Goal: Find contact information: Find contact information

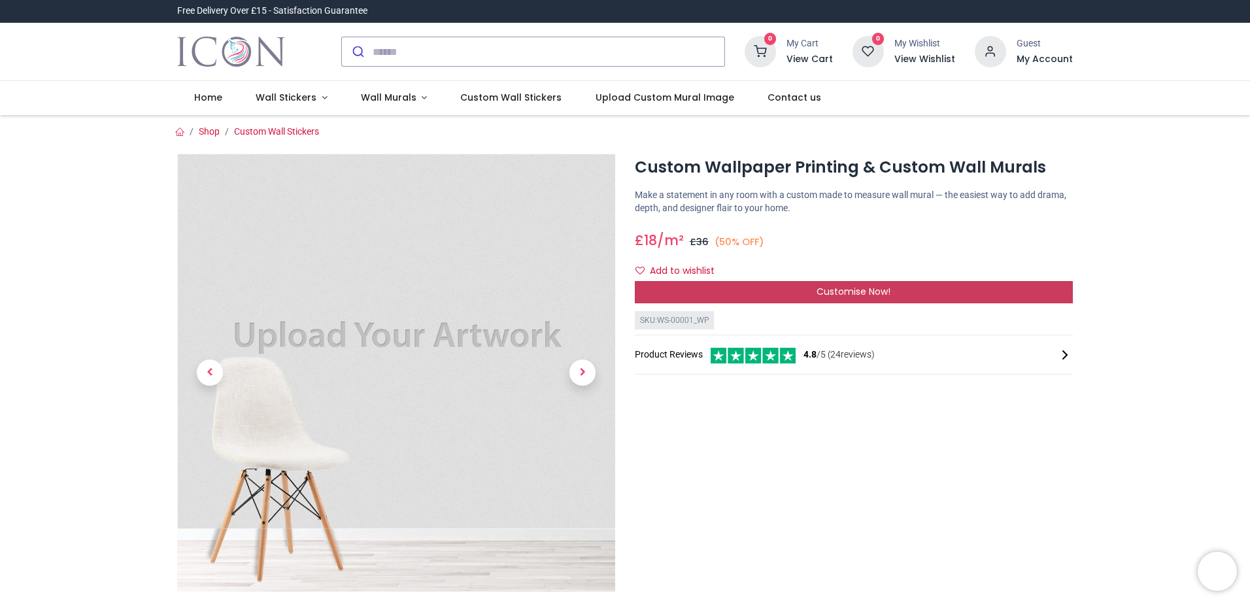
click at [804, 292] on div "Customise Now!" at bounding box center [854, 292] width 438 height 22
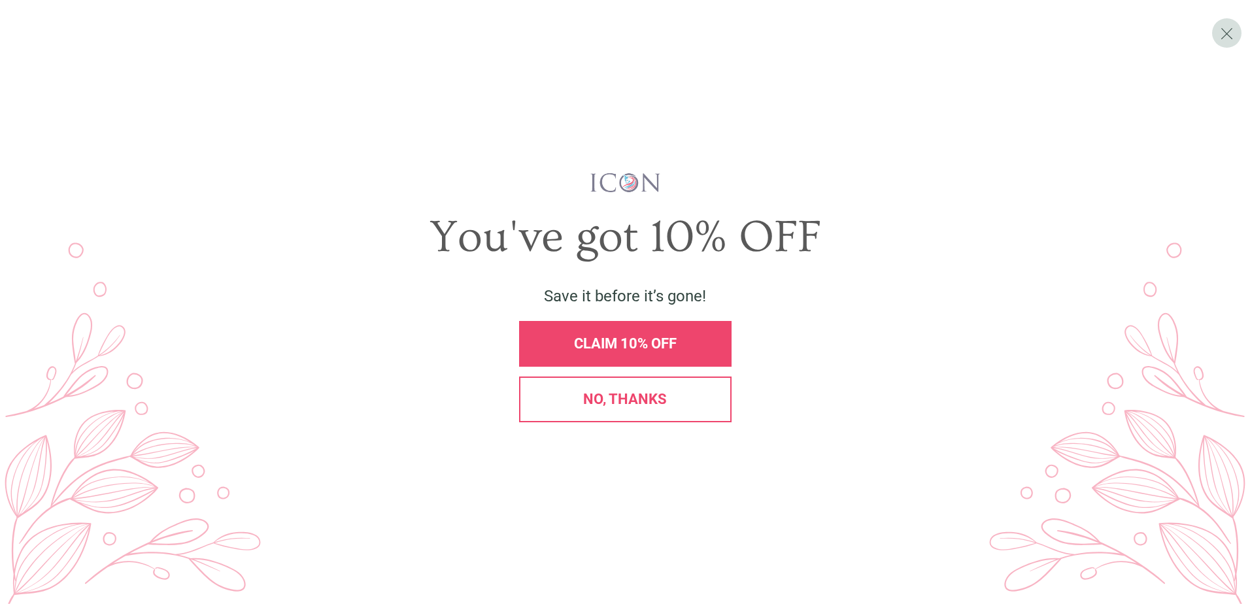
click at [584, 408] on div "No, thanks" at bounding box center [625, 400] width 212 height 46
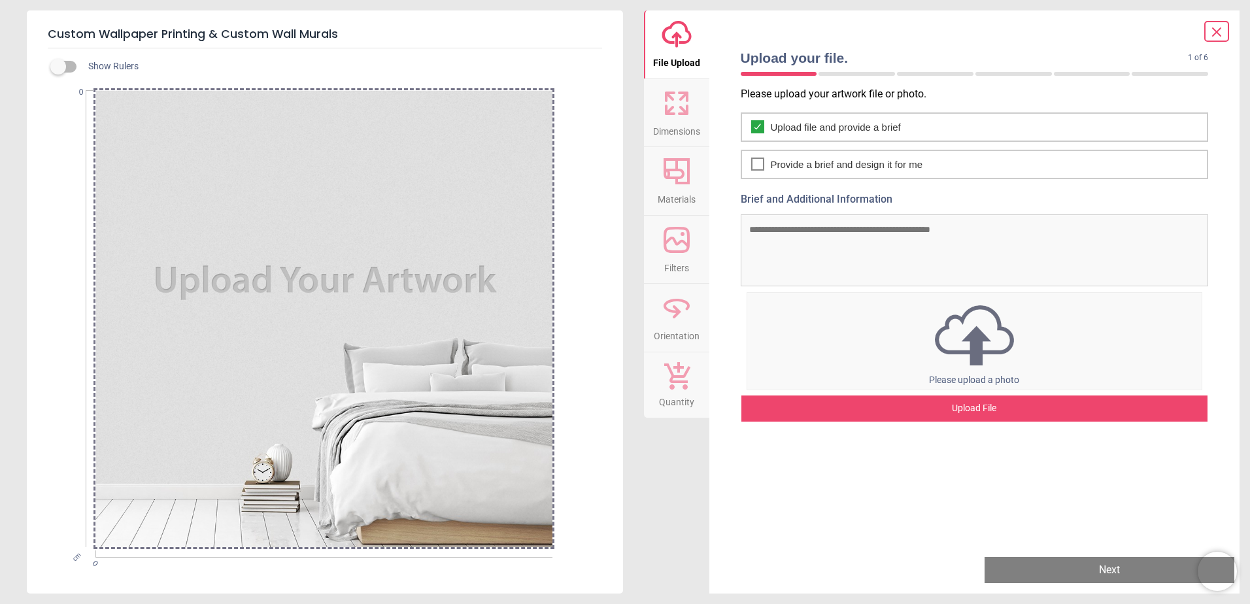
click at [1207, 33] on div at bounding box center [1216, 31] width 25 height 21
click at [1216, 35] on icon at bounding box center [1217, 32] width 16 height 16
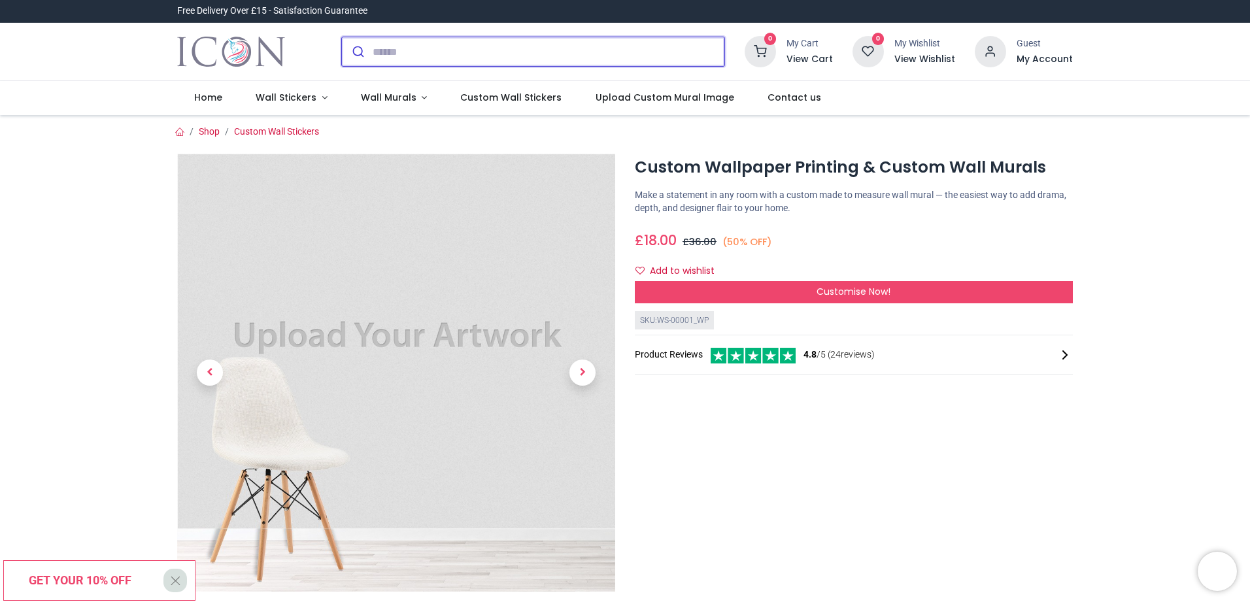
click at [402, 46] on input "search" at bounding box center [549, 51] width 352 height 29
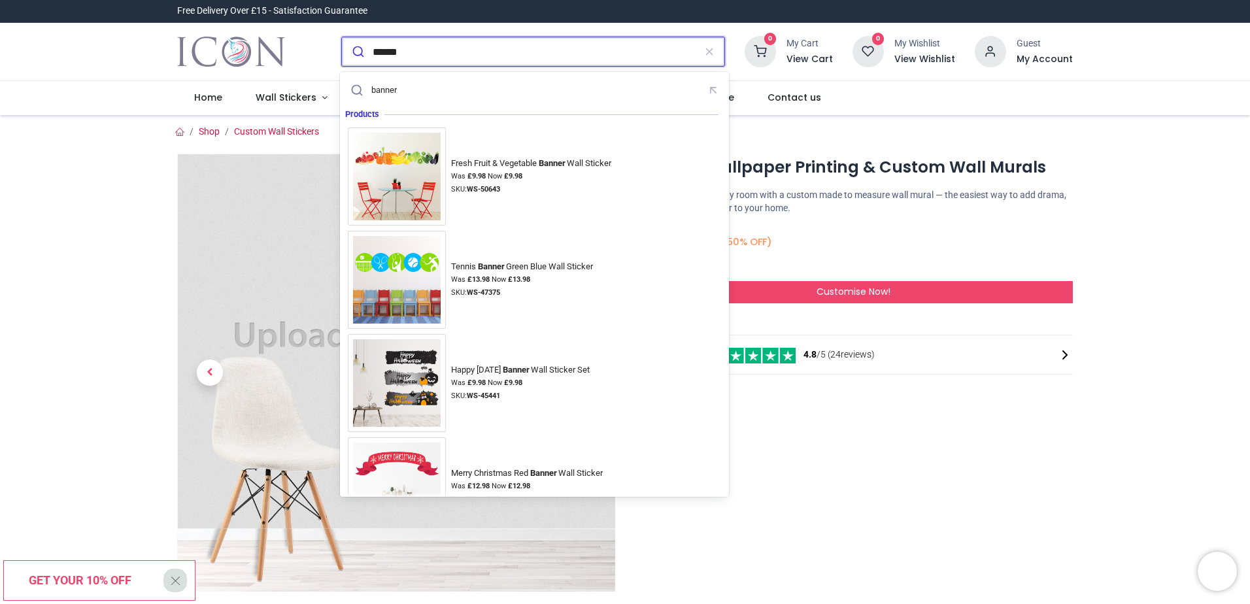
type input "******"
click at [342, 37] on button "submit" at bounding box center [357, 51] width 31 height 29
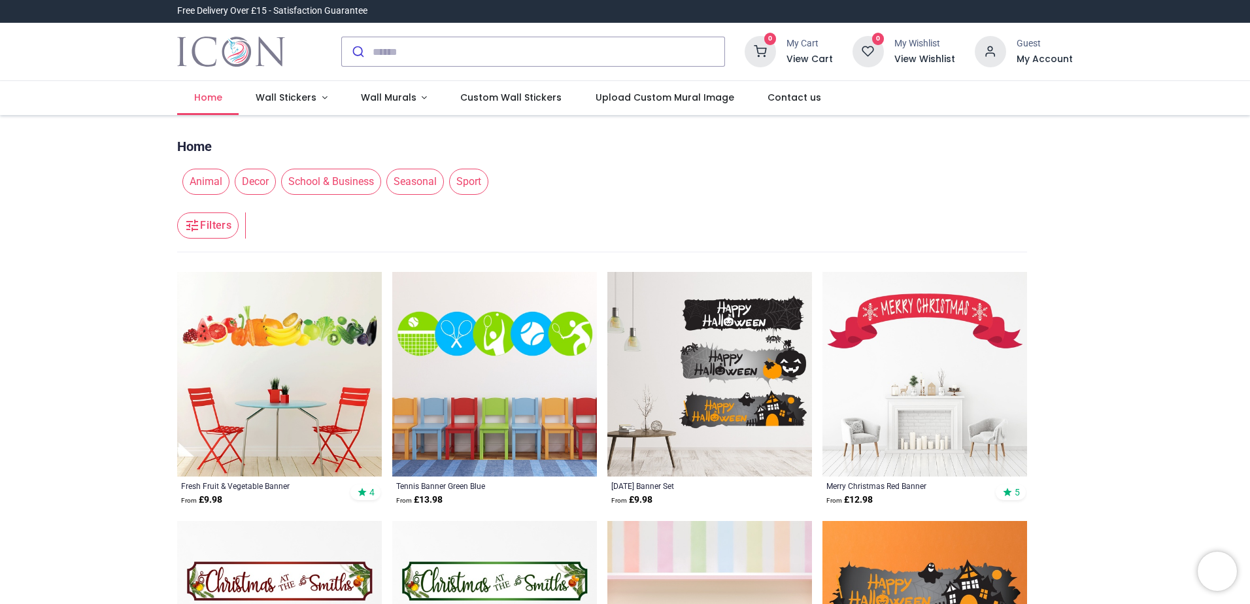
click at [226, 92] on link "Home" at bounding box center [207, 98] width 61 height 34
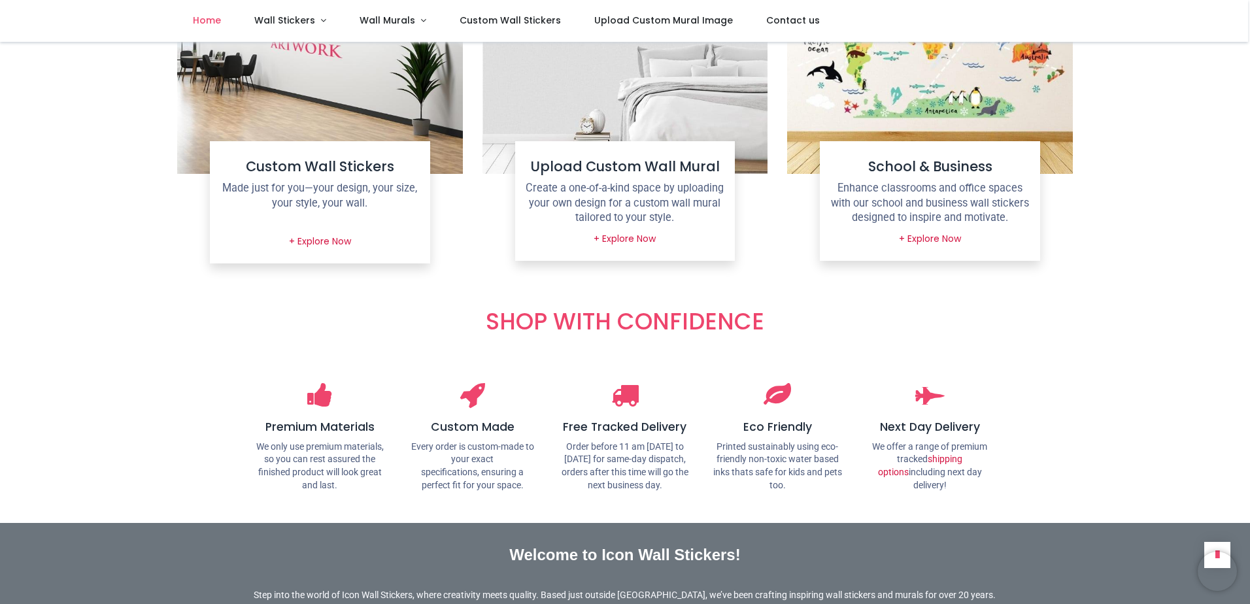
scroll to position [2065, 0]
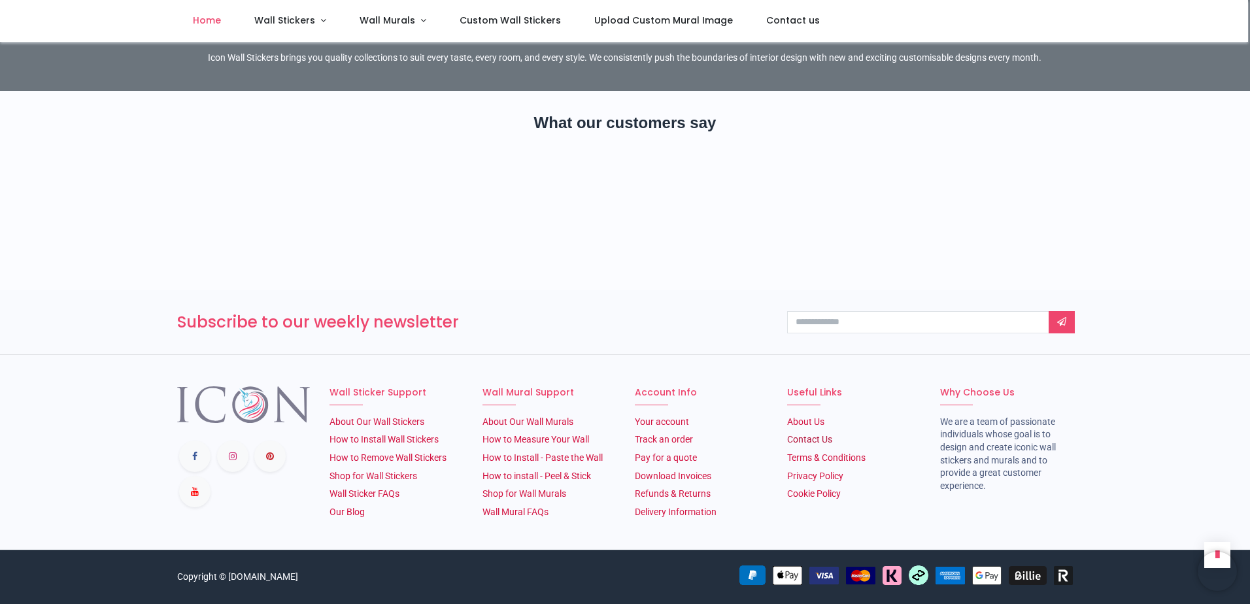
click at [804, 443] on link "Contact Us" at bounding box center [809, 439] width 45 height 10
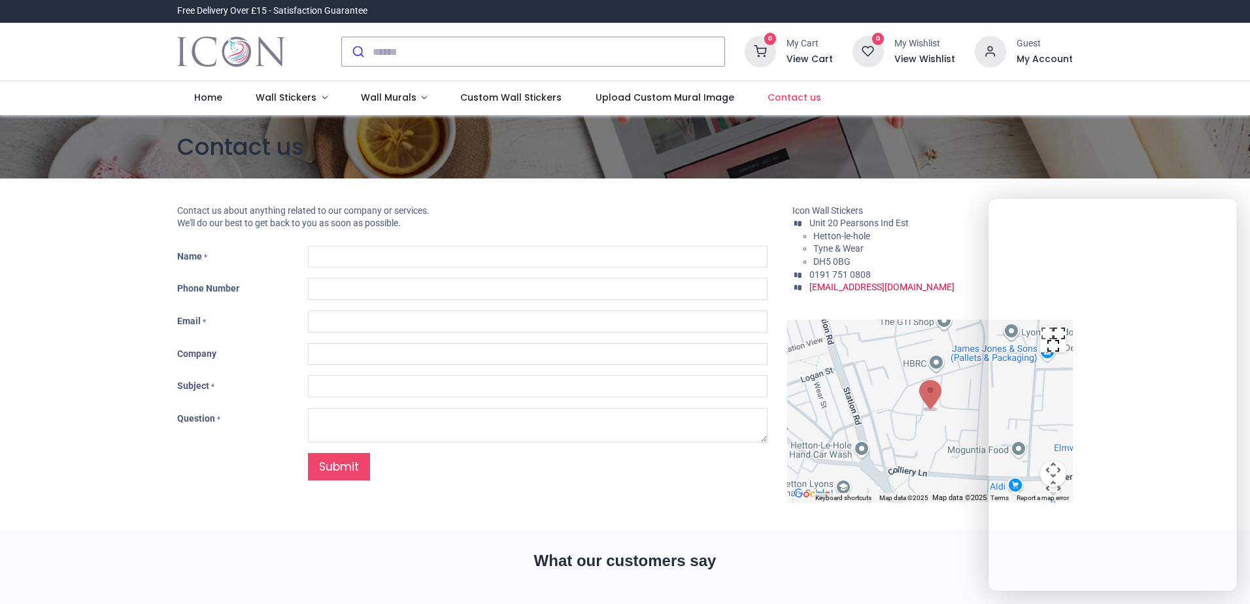
type input "***"
click at [833, 211] on li "Icon Wall Stickers" at bounding box center [932, 211] width 280 height 13
copy ul "Icon Wall Stickers"
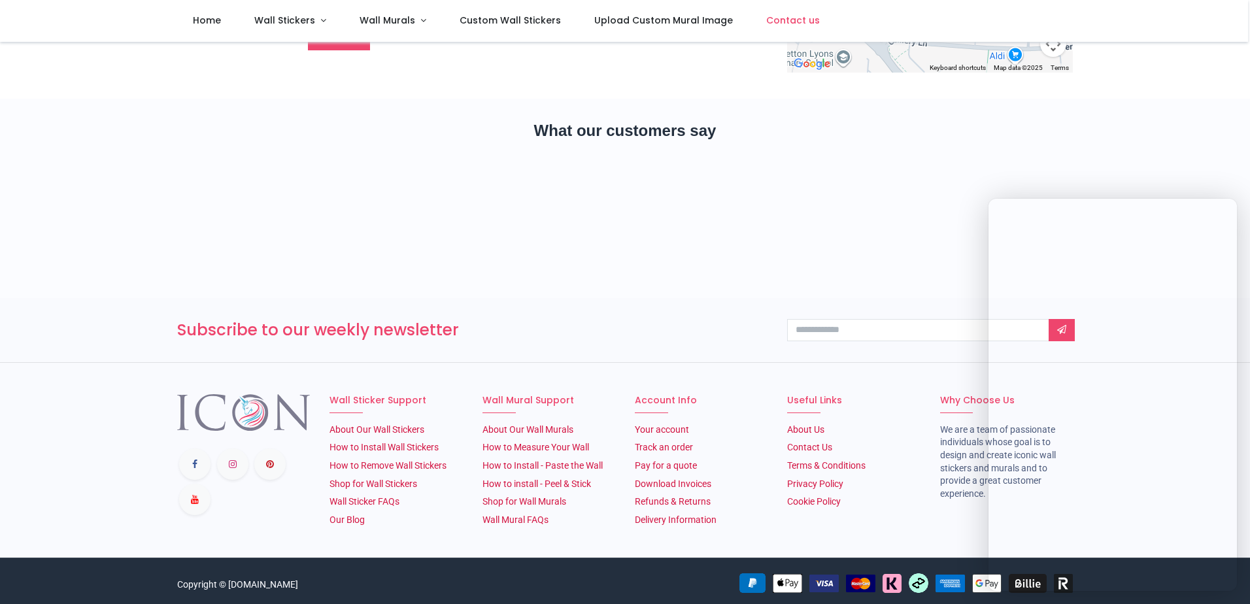
scroll to position [365, 0]
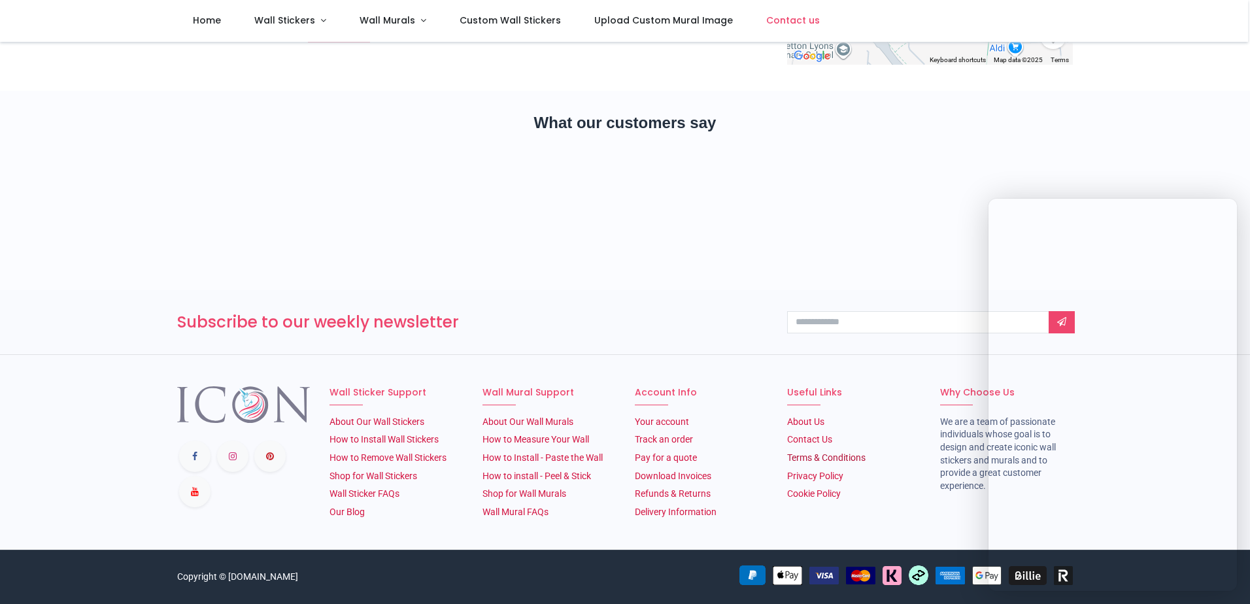
click at [811, 456] on link "Terms & Conditions" at bounding box center [826, 457] width 78 height 10
